Goal: Information Seeking & Learning: Learn about a topic

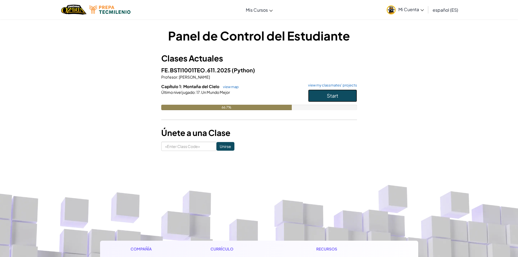
click at [310, 95] on button "Start" at bounding box center [332, 95] width 49 height 12
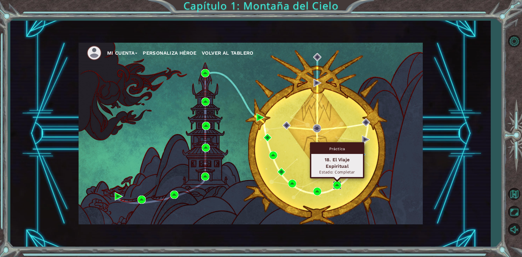
click at [339, 184] on img at bounding box center [337, 185] width 8 height 8
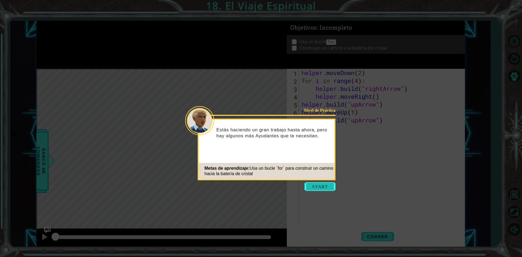
click at [315, 186] on button "Start" at bounding box center [319, 186] width 31 height 9
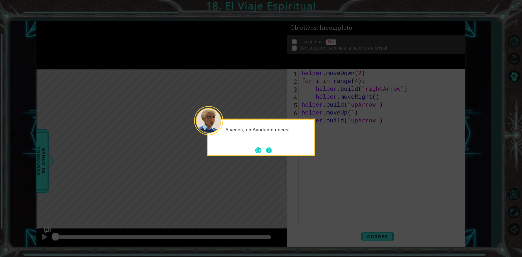
click at [271, 148] on button "Next" at bounding box center [269, 150] width 10 height 10
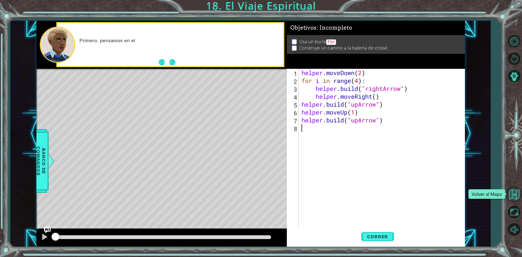
click at [512, 190] on button "Volver al Mapa" at bounding box center [514, 194] width 16 height 16
